Goal: Navigation & Orientation: Go to known website

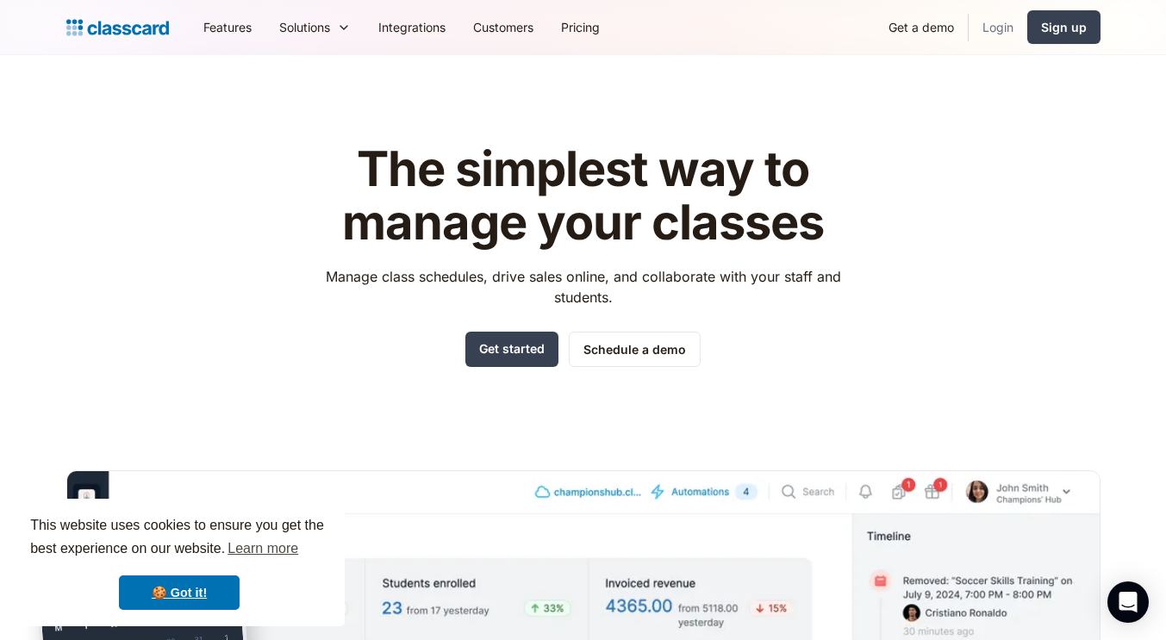
click at [1006, 26] on link "Login" at bounding box center [998, 27] width 59 height 39
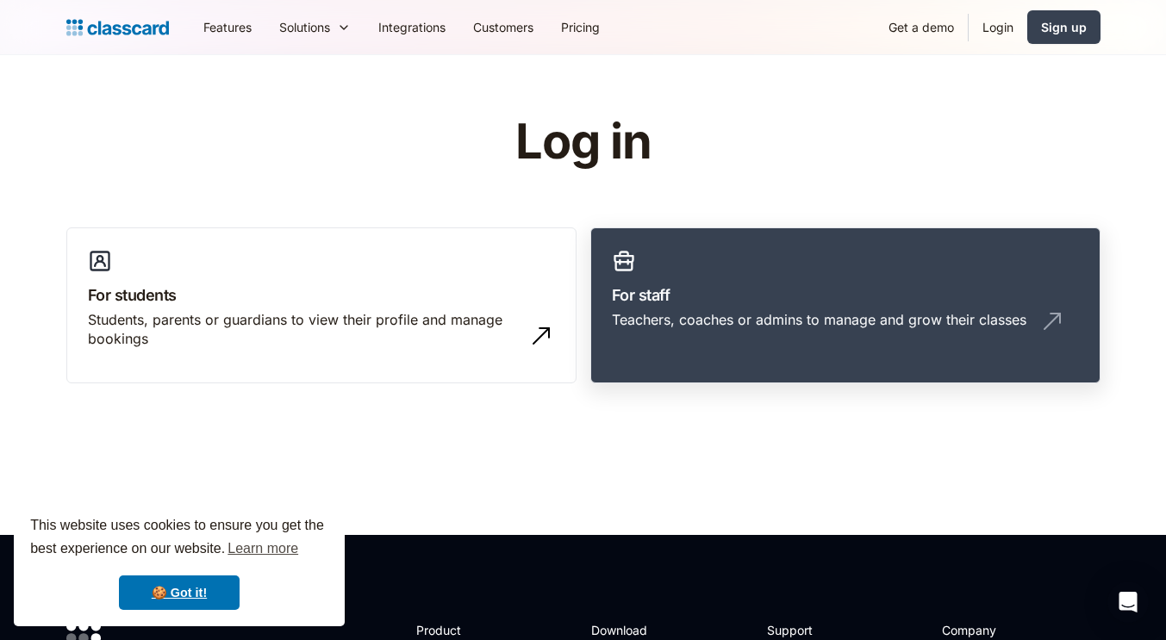
click at [717, 301] on h3 "For staff" at bounding box center [845, 294] width 467 height 23
